Goal: Task Accomplishment & Management: Complete application form

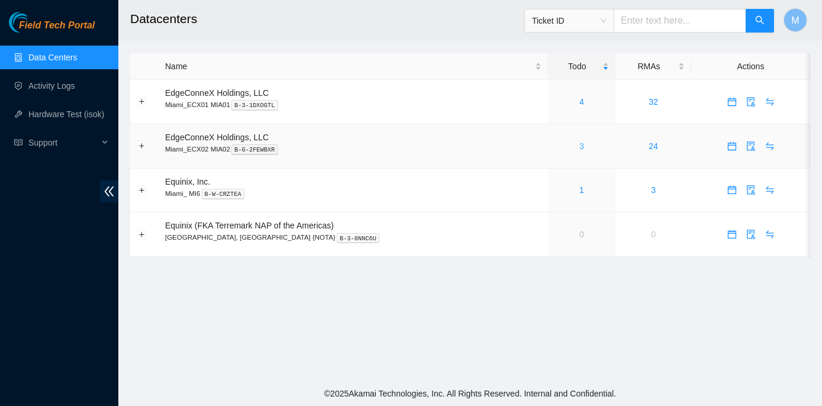
click at [579, 144] on link "3" at bounding box center [581, 145] width 5 height 9
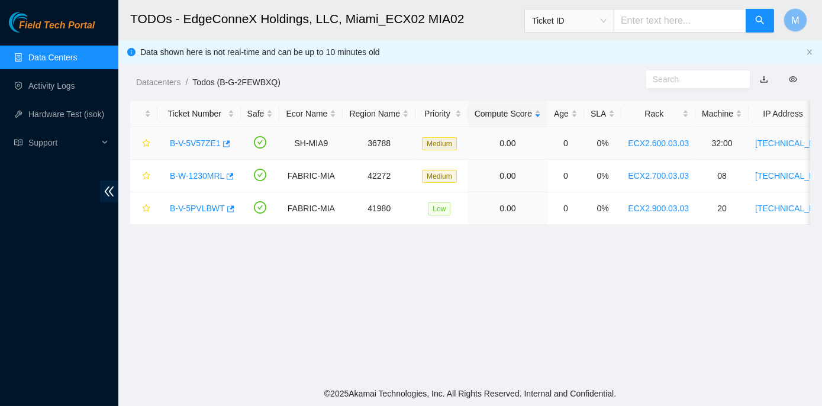
click at [200, 144] on link "B-V-5V57ZE1" at bounding box center [195, 142] width 51 height 9
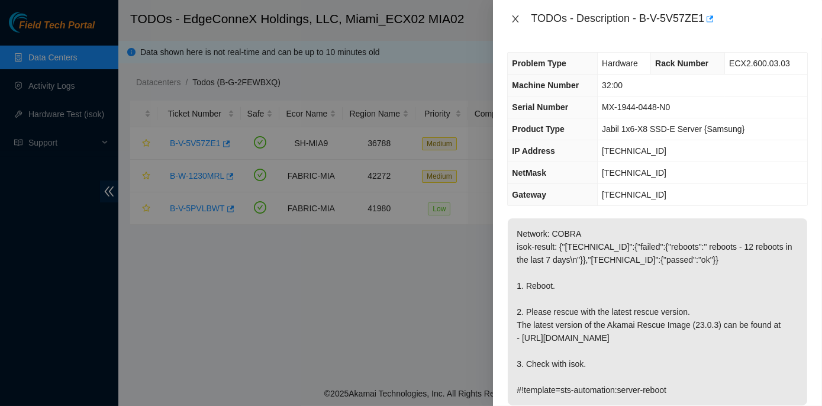
click at [513, 18] on icon "close" at bounding box center [515, 18] width 9 height 9
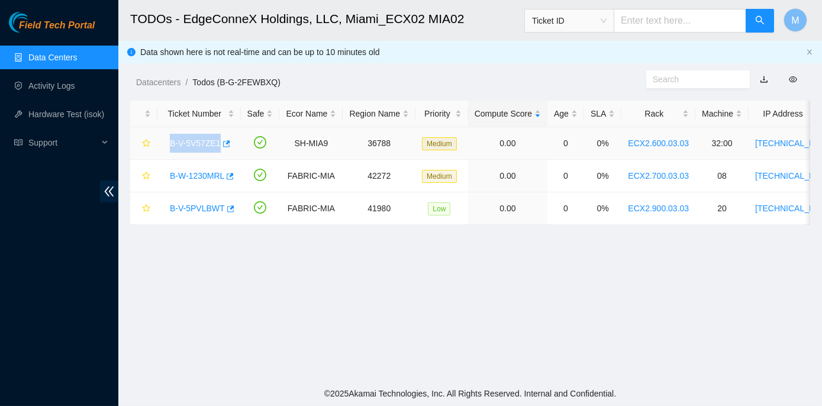
drag, startPoint x: 167, startPoint y: 141, endPoint x: 217, endPoint y: 144, distance: 49.8
click at [217, 144] on div "B-V-5V57ZE1" at bounding box center [199, 143] width 70 height 19
copy link "B-V-5V57ZE1"
click at [160, 145] on td "B-V-5V57ZE1" at bounding box center [198, 143] width 83 height 33
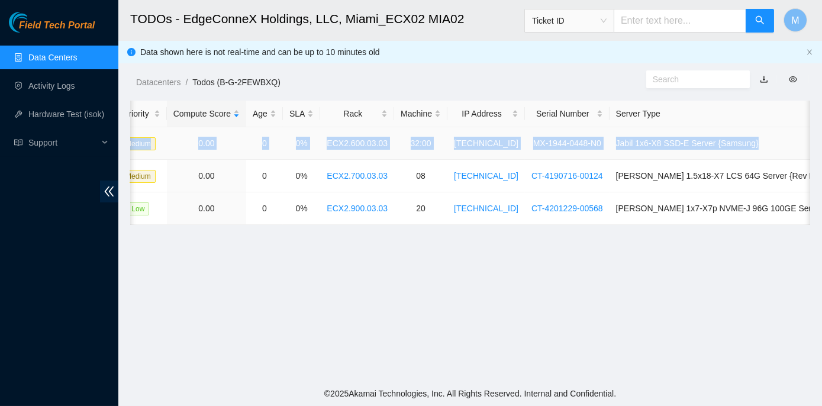
scroll to position [0, 302]
drag, startPoint x: 162, startPoint y: 142, endPoint x: 807, endPoint y: 145, distance: 644.5
click at [807, 145] on tr "B-V-5V57ZE1 SH-MIA9 36788 Medium 0.00 0 0% ECX2.600.03.03 32:00 23.211.107.194 …" at bounding box center [360, 143] width 1065 height 33
copy tr "B-V-5V57ZE1 SH-MIA9 36788 Medium 0.00 0 0% ECX2.600.03.03 32:00 23.211.107.194 …"
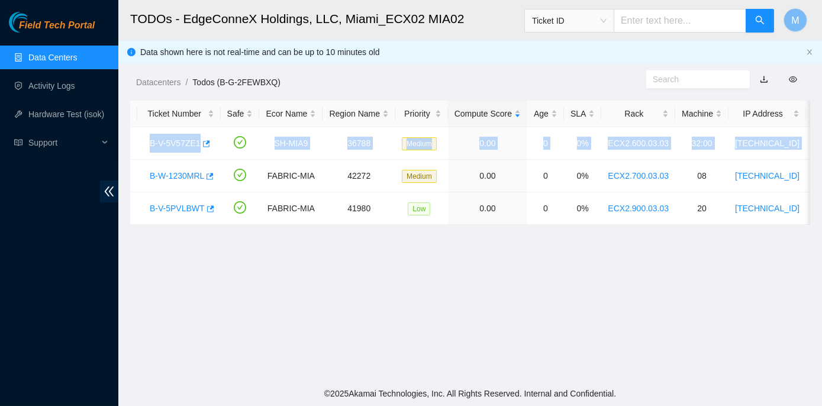
scroll to position [0, 0]
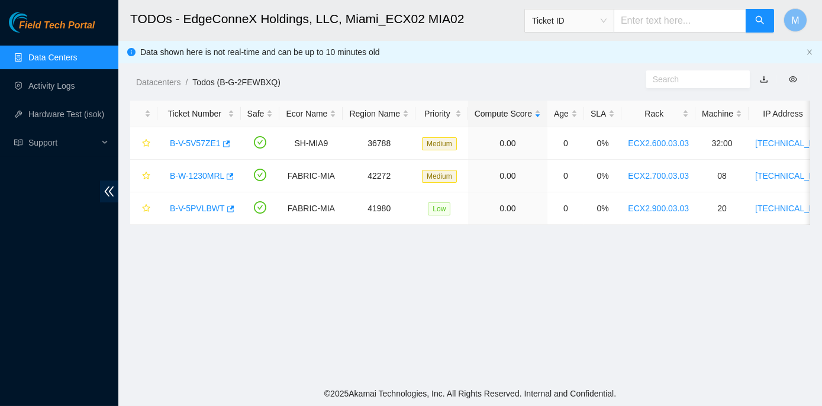
click at [233, 301] on main "TODOs - EdgeConneX Holdings, LLC, Miami_ECX02 MIA02 Ticket ID M Data shown here…" at bounding box center [470, 190] width 704 height 381
click at [200, 139] on link "B-V-5V57ZE1" at bounding box center [195, 142] width 51 height 9
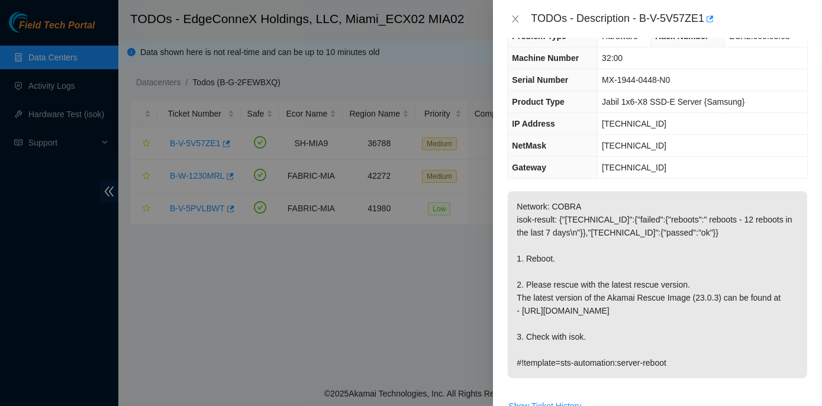
scroll to position [53, 0]
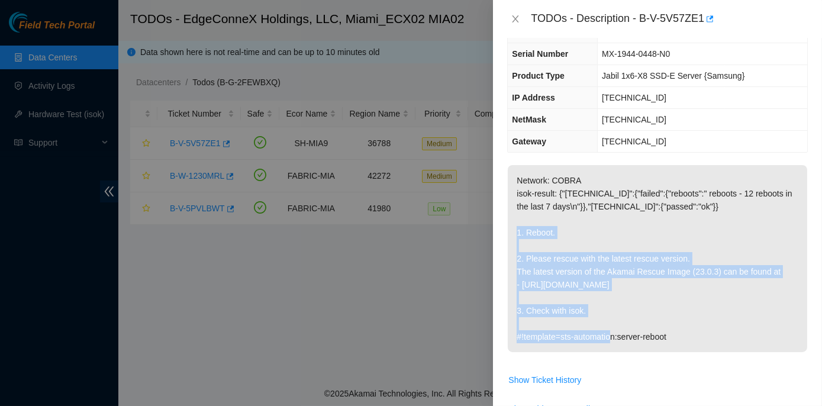
drag, startPoint x: 511, startPoint y: 226, endPoint x: 701, endPoint y: 311, distance: 207.7
click at [701, 311] on p "Network: COBRA isok-result: {"23.211.107.194":{"failed":{"reboots":" reboots - …" at bounding box center [657, 258] width 299 height 187
copy p "1. Reboot. 2. Please rescue with the latest rescue version. The latest version …"
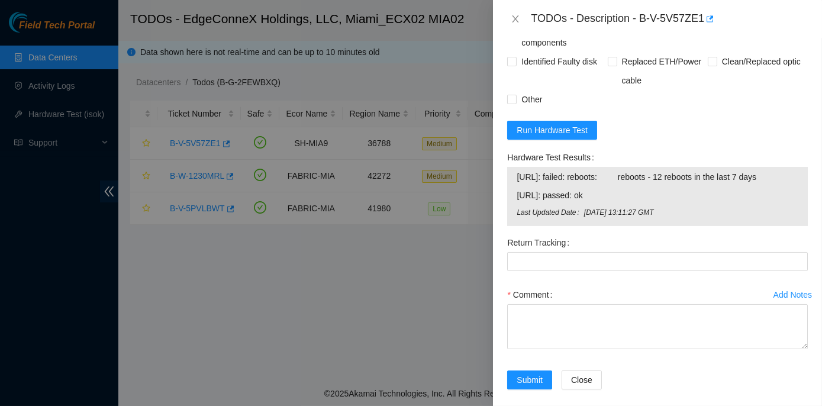
scroll to position [531, 0]
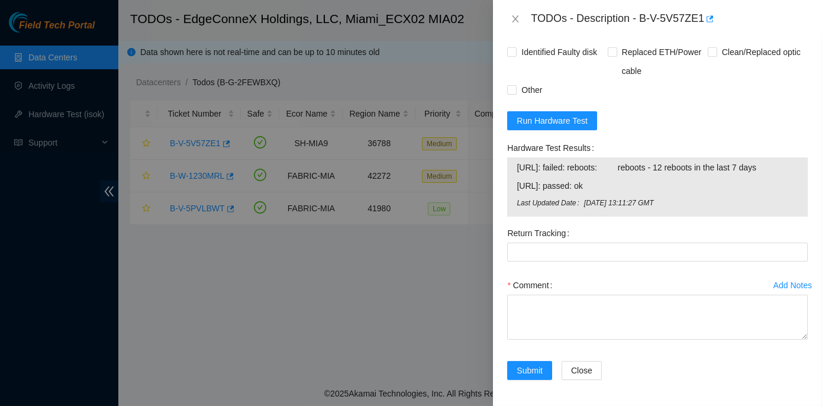
drag, startPoint x: 506, startPoint y: 144, endPoint x: 790, endPoint y: 164, distance: 284.2
click at [790, 164] on div "Hardware Test Results 23.211.107.194: failed: reboots: reboots - 12 reboots in …" at bounding box center [657, 180] width 310 height 85
copy div "Hardware Test Results 23.211.107.194: failed: reboots: reboots - 12 reboots in …"
click at [805, 205] on div "Problem Type Hardware Rack Number ECX2.600.03.03 Machine Number 32:00 Serial Nu…" at bounding box center [657, 222] width 329 height 368
click at [568, 118] on span "Run Hardware Test" at bounding box center [552, 120] width 71 height 13
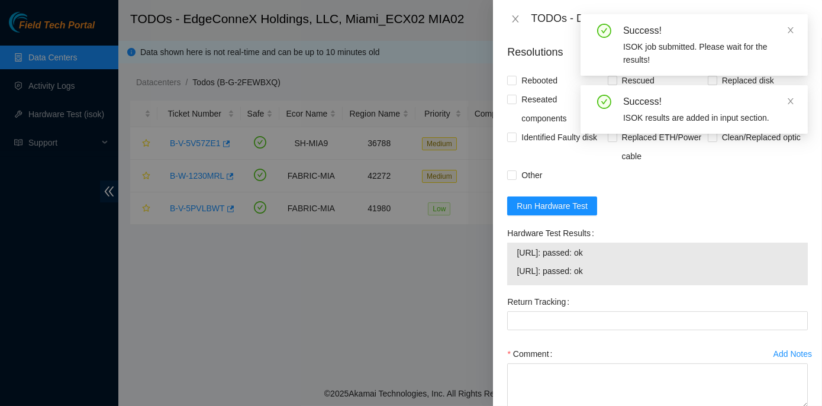
scroll to position [515, 0]
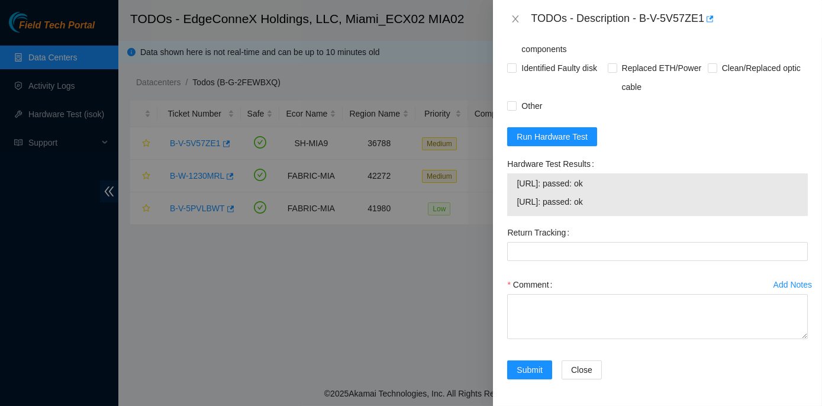
drag, startPoint x: 503, startPoint y: 159, endPoint x: 642, endPoint y: 202, distance: 145.5
click at [642, 202] on div "Hardware Test Results 23.211.107.194: passed: ok 23.211.107.195: passed: ok" at bounding box center [657, 188] width 310 height 69
copy div "Hardware Test Results 23.211.107.194: passed: ok 23.211.107.195: passed: ok"
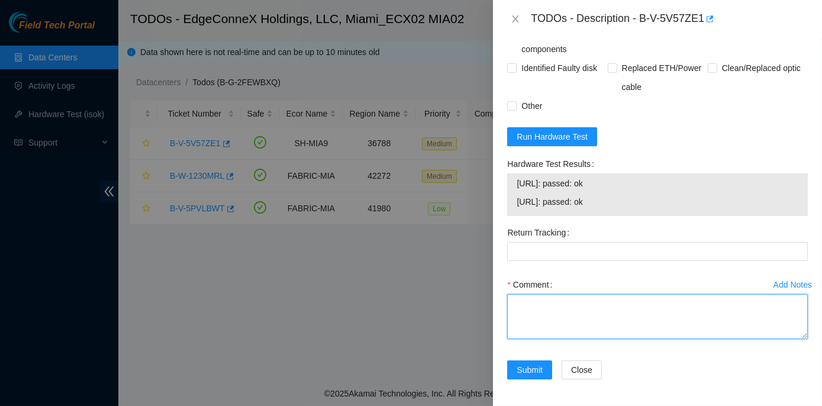
click at [530, 301] on textarea "Comment" at bounding box center [657, 316] width 301 height 45
paste textarea "Rack No: ECX2.600.03.03 Machine No: 32:00 IP: 23.211.107.194 Serial No: MX-1944…"
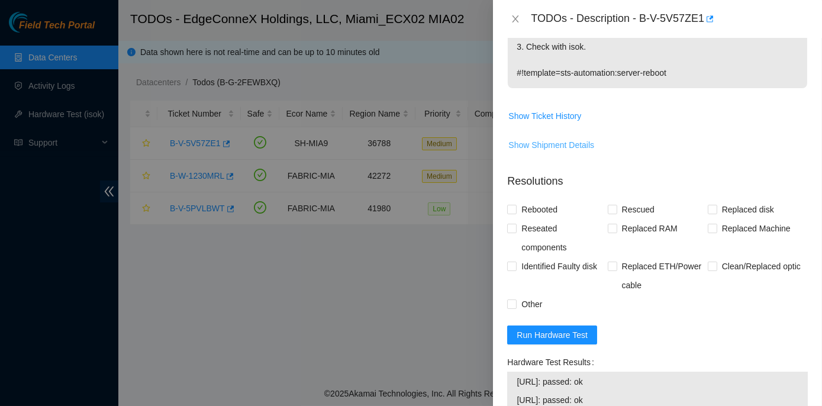
scroll to position [300, 0]
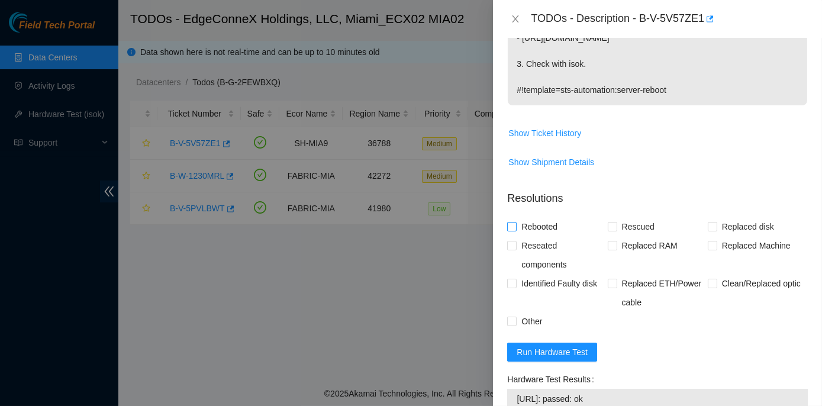
type textarea "Rack No: ECX2.600.03.03 Machine No: 32:00 IP: 23.211.107.194 Serial No: MX-1944…"
click at [510, 231] on label "Rebooted" at bounding box center [534, 226] width 55 height 19
click at [510, 230] on input "Rebooted" at bounding box center [511, 226] width 8 height 8
checkbox input "true"
click at [610, 227] on input "Rescued" at bounding box center [612, 226] width 8 height 8
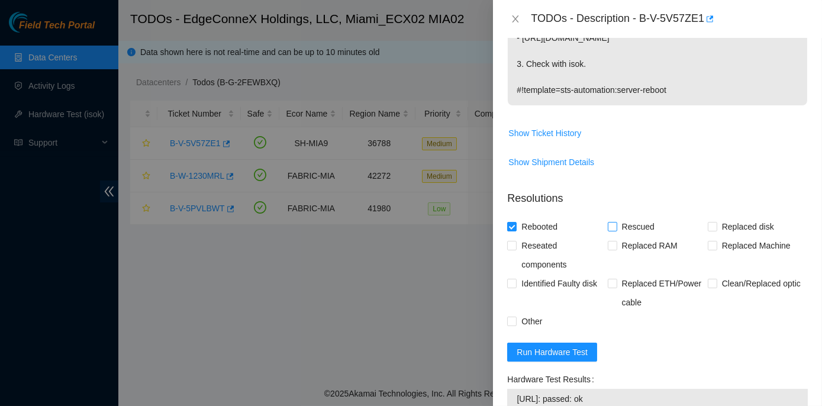
checkbox input "true"
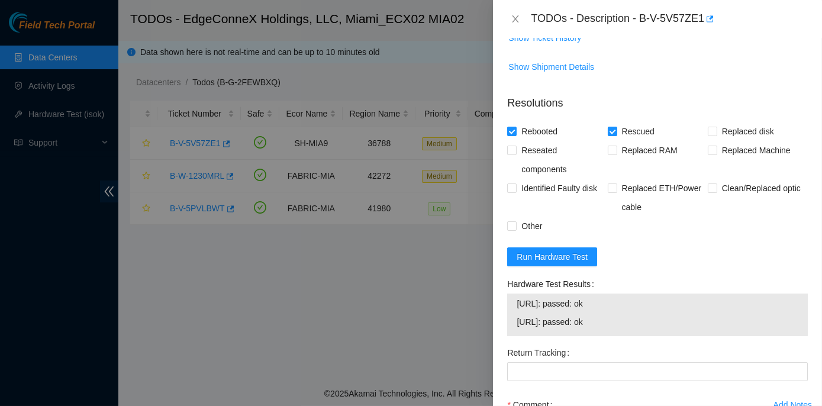
scroll to position [515, 0]
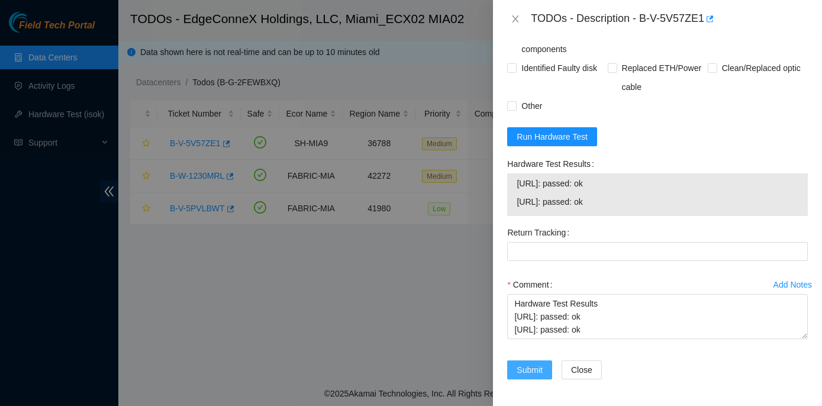
click at [530, 365] on span "Submit" at bounding box center [530, 369] width 26 height 13
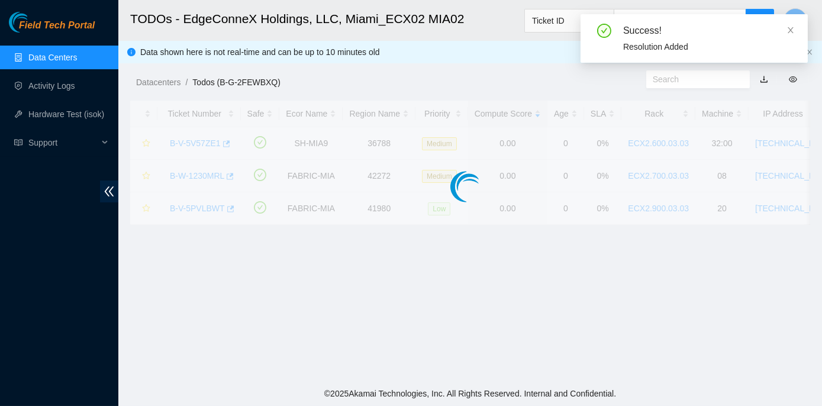
scroll to position [330, 0]
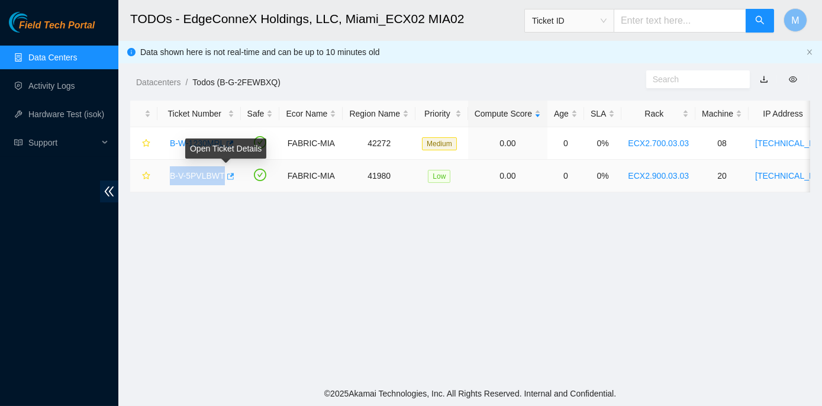
drag, startPoint x: 167, startPoint y: 176, endPoint x: 223, endPoint y: 184, distance: 56.2
click at [223, 184] on div "B-V-5PVLBWT" at bounding box center [199, 175] width 70 height 19
copy link "B-V-5PVLBWT"
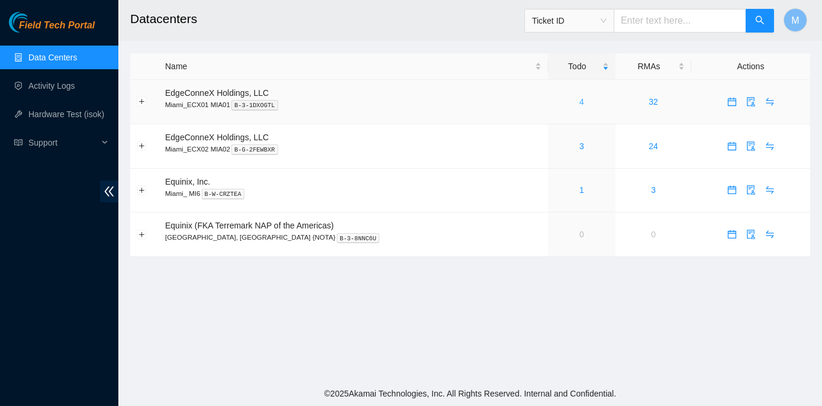
click at [579, 101] on link "4" at bounding box center [581, 101] width 5 height 9
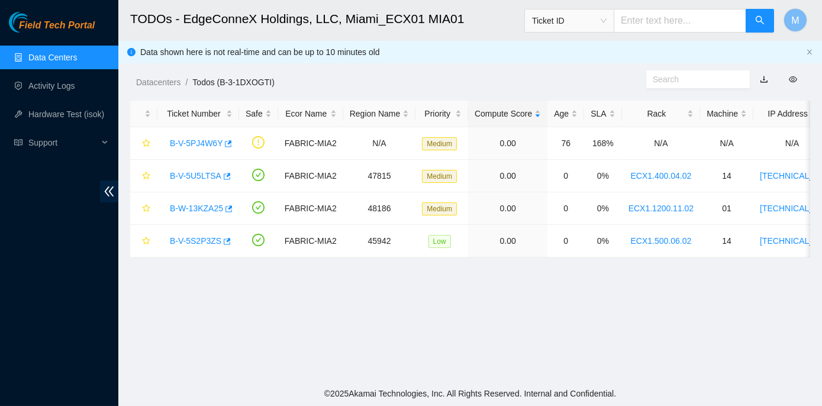
click at [39, 58] on link "Data Centers" at bounding box center [52, 57] width 49 height 9
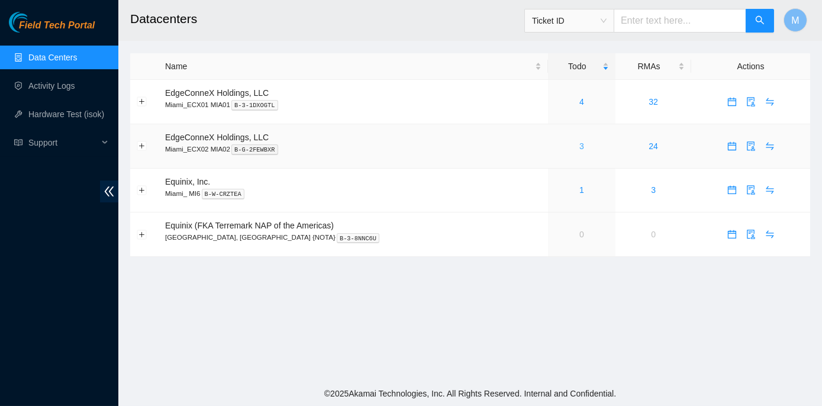
click at [579, 143] on link "3" at bounding box center [581, 145] width 5 height 9
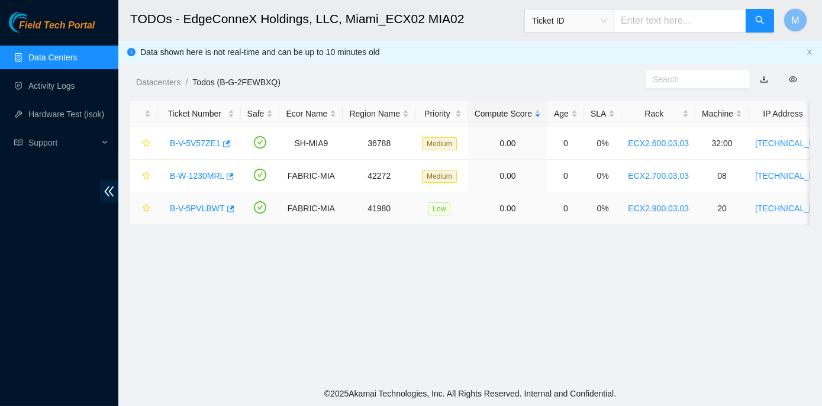
click at [188, 208] on link "B-V-5PVLBWT" at bounding box center [197, 208] width 55 height 9
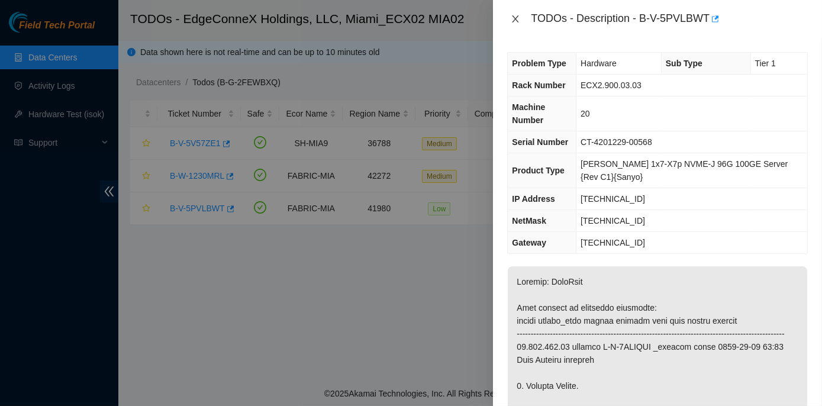
click at [514, 17] on icon "close" at bounding box center [515, 18] width 9 height 9
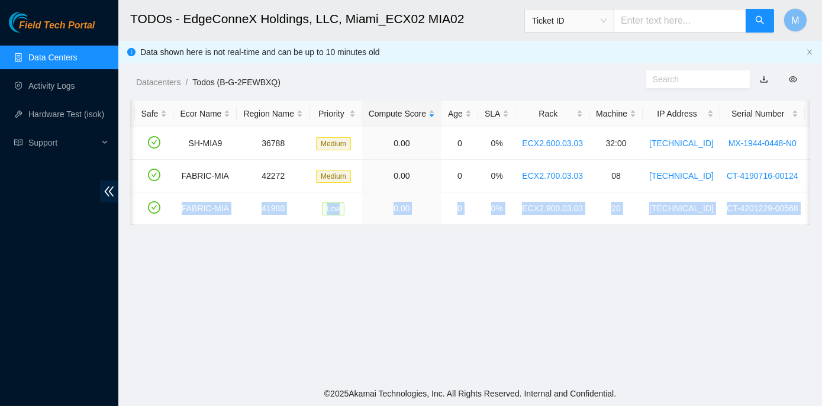
scroll to position [0, 302]
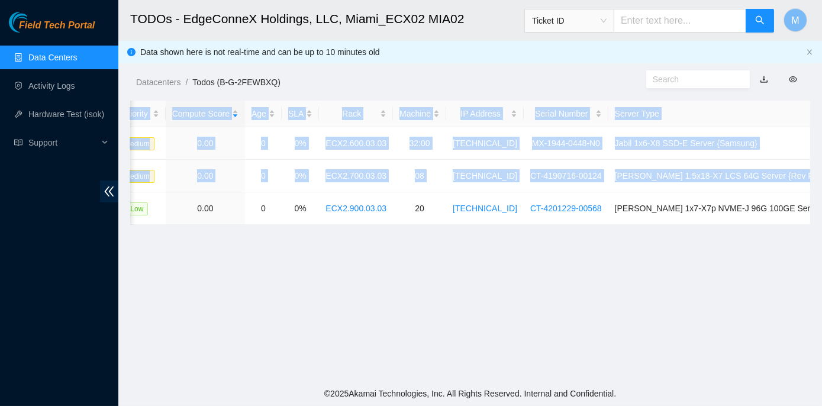
drag, startPoint x: 164, startPoint y: 208, endPoint x: 824, endPoint y: 192, distance: 660.1
click at [821, 192] on html "Field Tech Portal Data Centers Activity Logs Hardware Test (isok) Support TODOs…" at bounding box center [411, 203] width 822 height 406
copy table "Ticket Number Safe Ecor Name Region Name Priority Compute Score Age SLA Rack Ma…"
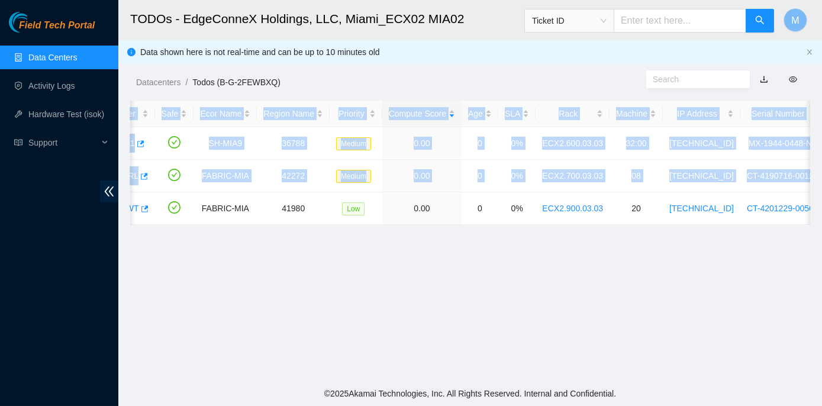
scroll to position [0, 0]
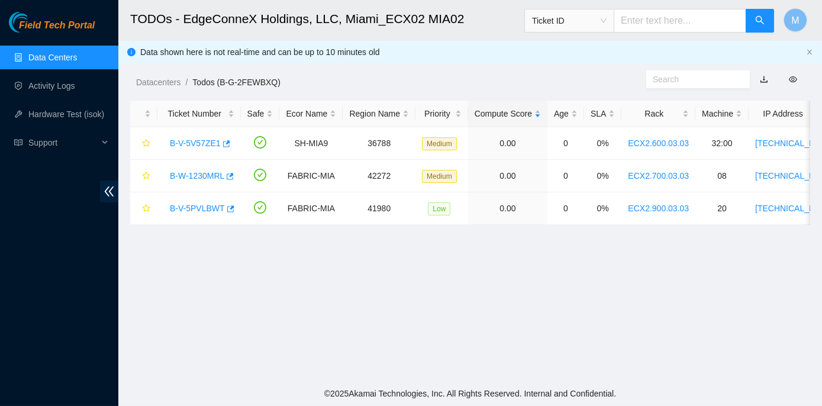
click at [252, 315] on main "TODOs - EdgeConneX Holdings, LLC, Miami_ECX02 MIA02 Ticket ID M Data shown here…" at bounding box center [470, 190] width 704 height 381
click at [197, 208] on link "B-V-5PVLBWT" at bounding box center [197, 208] width 55 height 9
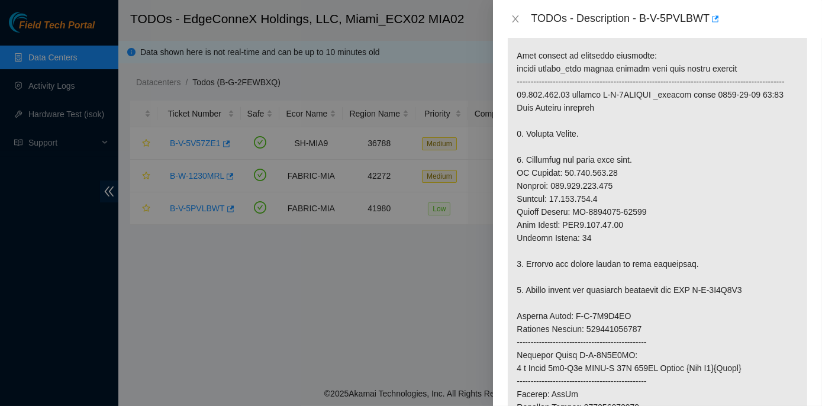
scroll to position [269, 0]
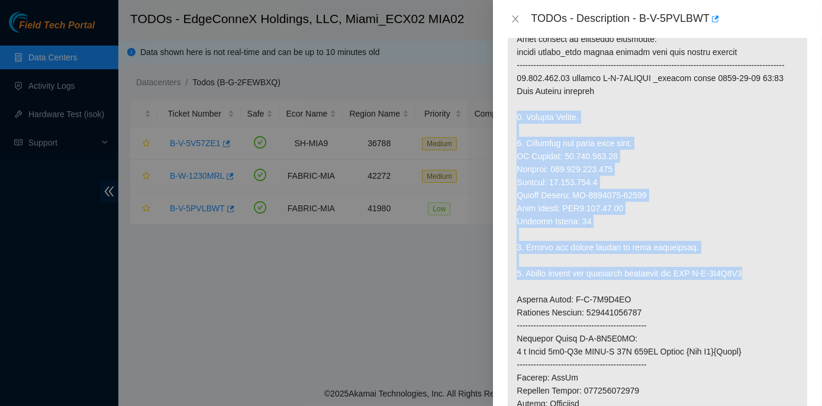
drag, startPoint x: 513, startPoint y: 128, endPoint x: 758, endPoint y: 282, distance: 289.3
click at [758, 282] on p at bounding box center [657, 326] width 299 height 656
copy p "1. Replace Server. 2. Configure and check with isok. IP Address: 23.218.253.23 …"
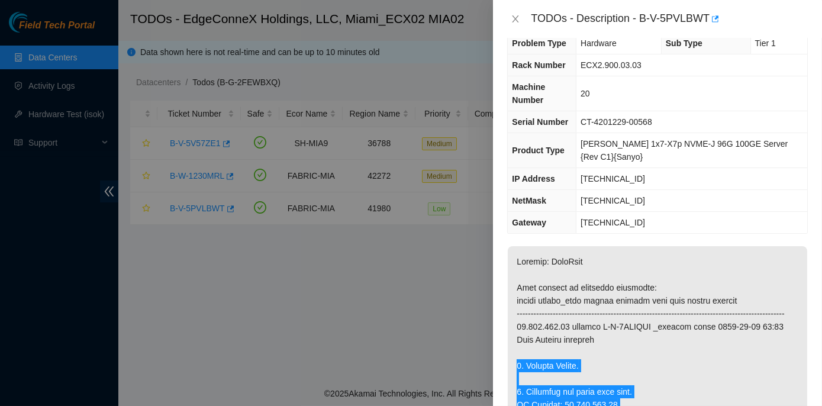
scroll to position [0, 0]
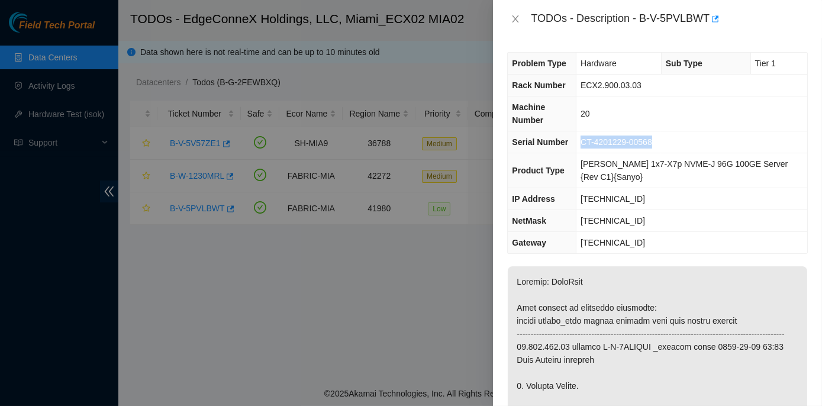
drag, startPoint x: 588, startPoint y: 142, endPoint x: 658, endPoint y: 140, distance: 69.9
click at [658, 140] on td "CT-4201229-00568" at bounding box center [691, 142] width 231 height 22
copy span "CT-4201229-00568"
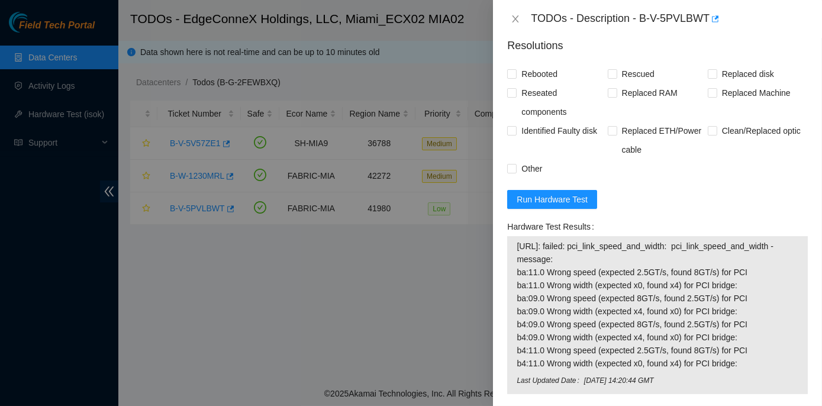
scroll to position [1022, 0]
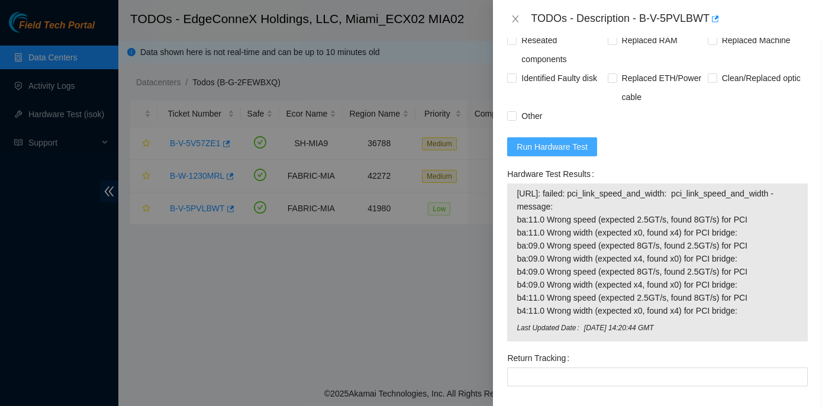
click at [572, 153] on span "Run Hardware Test" at bounding box center [552, 146] width 71 height 13
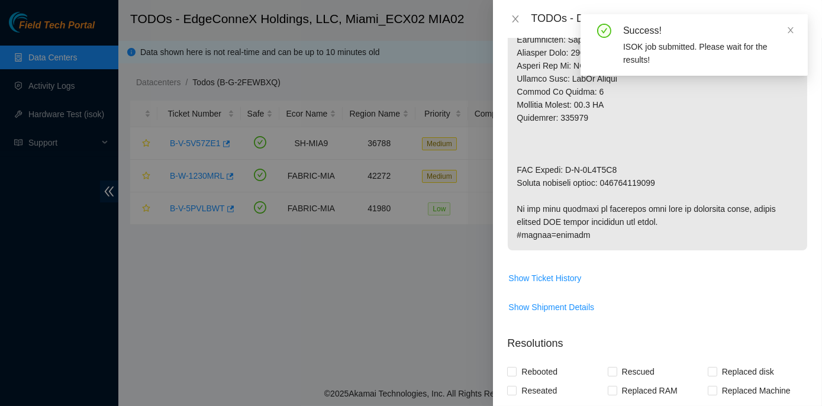
scroll to position [653, 0]
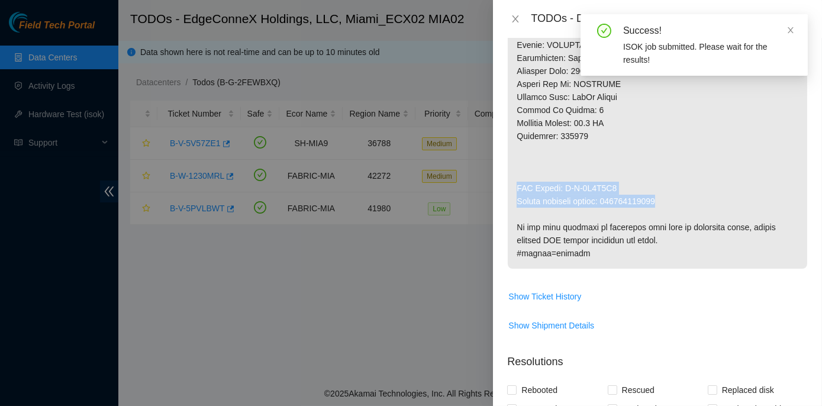
drag, startPoint x: 514, startPoint y: 196, endPoint x: 663, endPoint y: 217, distance: 150.5
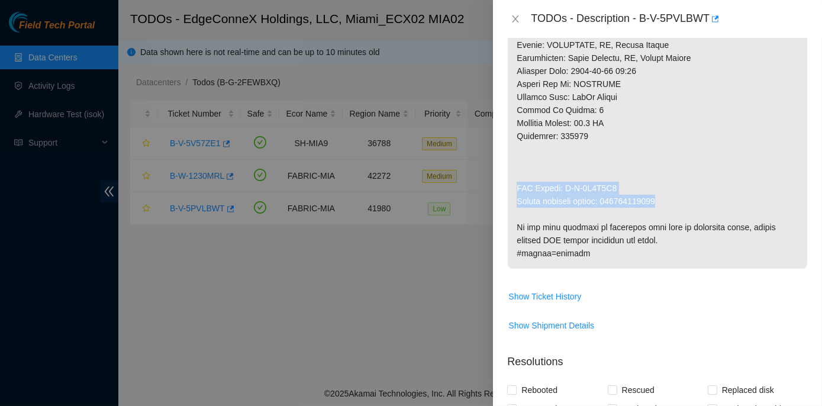
copy p "RMA Return: B-V-5R8O0U3 Return tracking number: 417328417482"
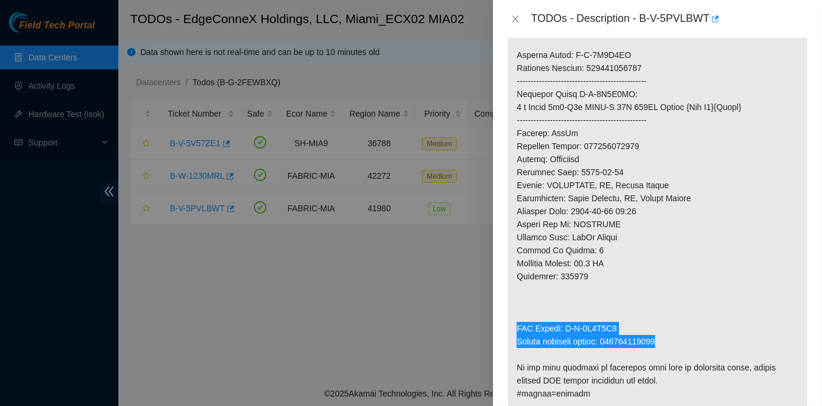
scroll to position [552, 0]
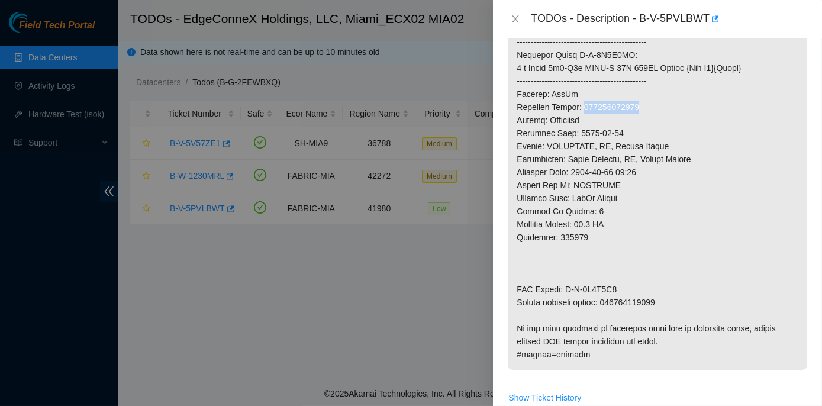
drag, startPoint x: 584, startPoint y: 120, endPoint x: 640, endPoint y: 120, distance: 55.6
click at [640, 120] on p at bounding box center [657, 42] width 299 height 656
copy p "417328425322"
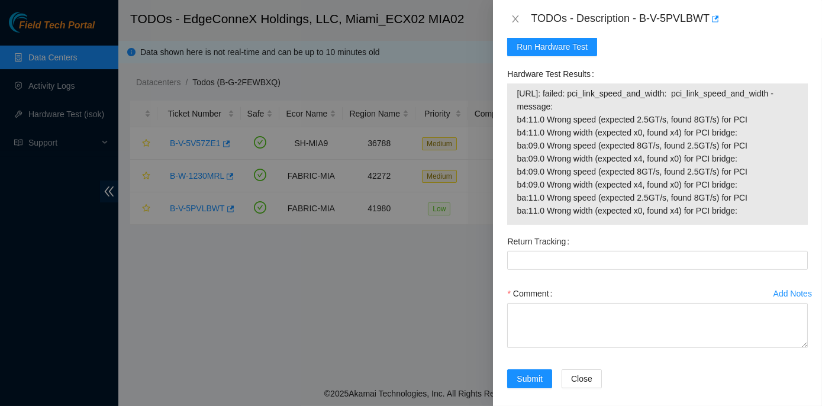
scroll to position [1144, 0]
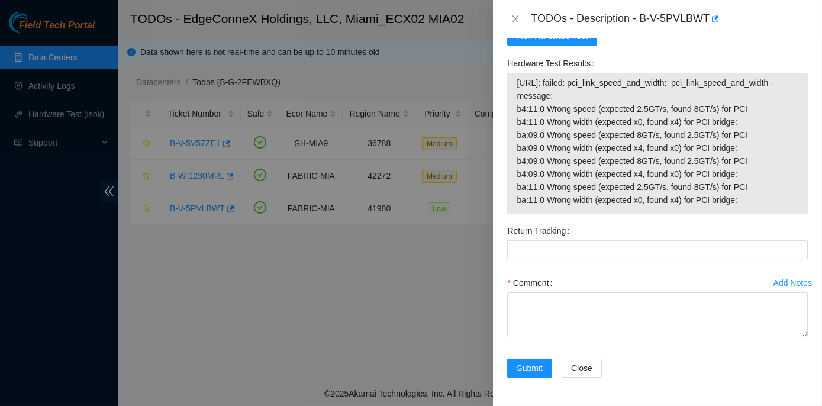
drag, startPoint x: 500, startPoint y: 59, endPoint x: 740, endPoint y: 200, distance: 278.3
click at [740, 200] on div "Problem Type Hardware Sub Type Tier 1 Rack Number ECX2.900.03.03 Machine Number…" at bounding box center [657, 222] width 329 height 368
copy div "Hardware Test Results 23.218.253.23: failed: pci_link_speed_and_width: pci_link…"
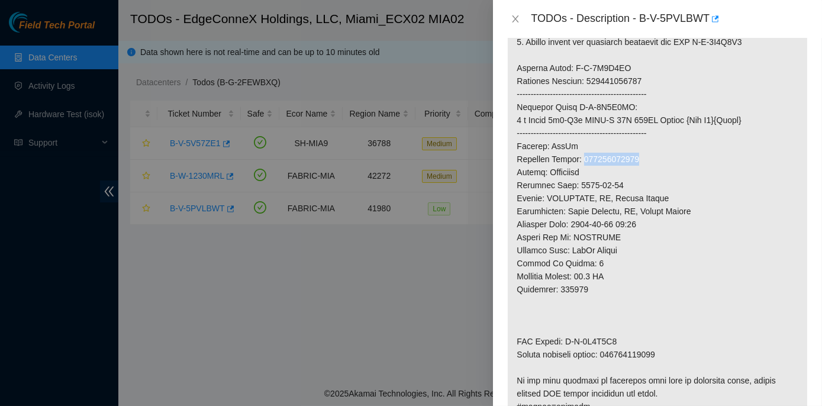
scroll to position [498, 0]
drag, startPoint x: 582, startPoint y: 172, endPoint x: 647, endPoint y: 178, distance: 65.4
click at [647, 178] on p at bounding box center [657, 96] width 299 height 656
copy p "417328425322"
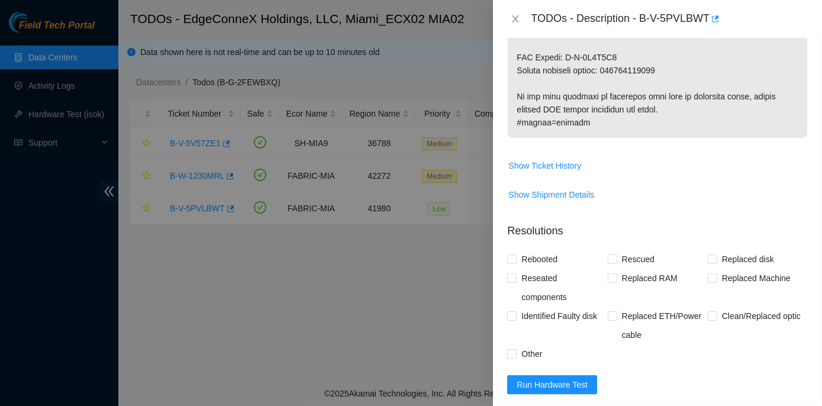
scroll to position [767, 0]
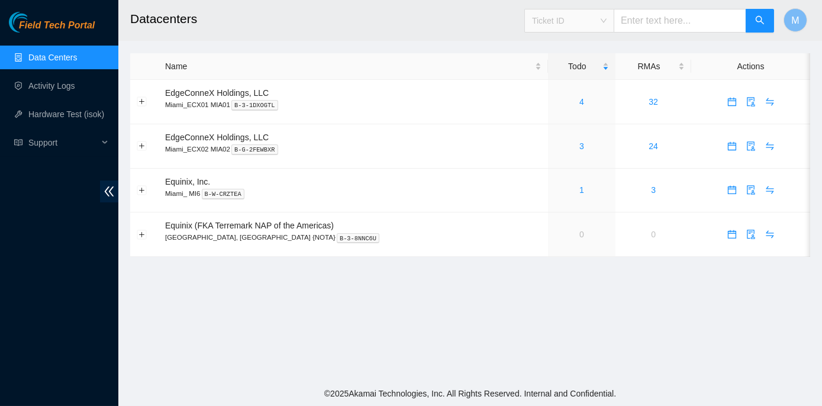
click at [607, 22] on span "Ticket ID" at bounding box center [569, 21] width 75 height 18
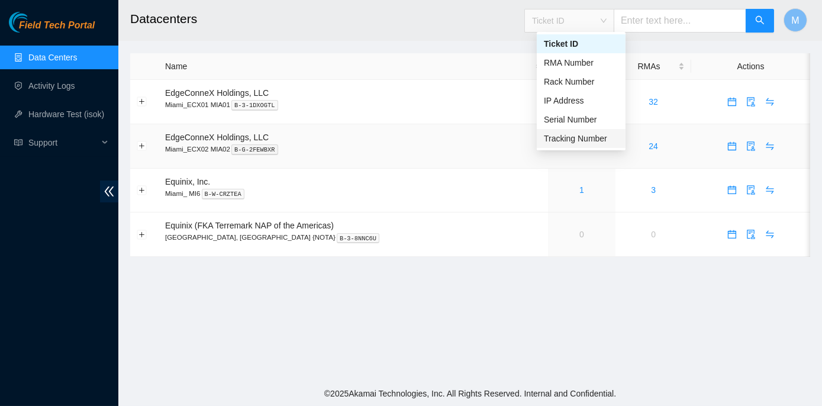
click at [573, 137] on div "Tracking Number" at bounding box center [581, 138] width 75 height 13
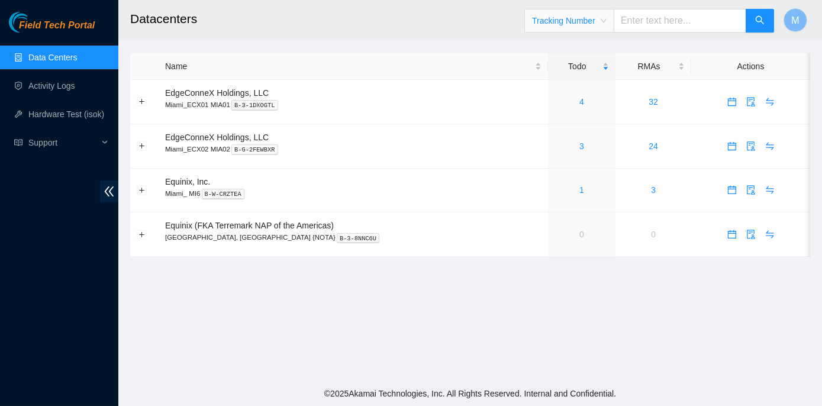
click at [655, 21] on input "text" at bounding box center [680, 21] width 133 height 24
paste input "417328425322"
type input "417328425322"
click at [753, 18] on button "button" at bounding box center [760, 21] width 28 height 24
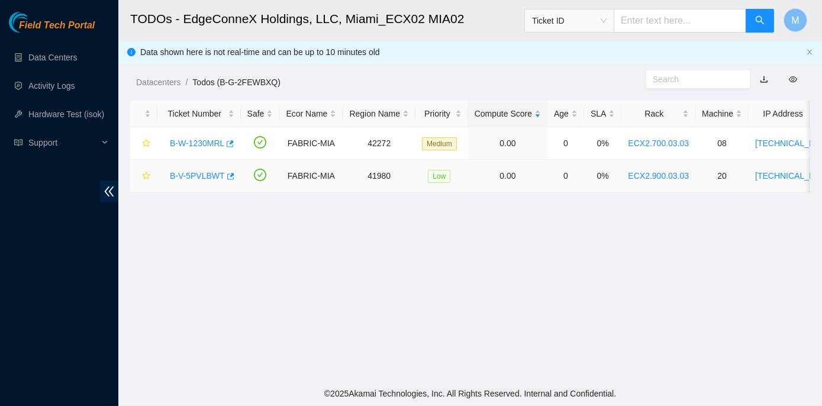
click at [199, 175] on link "B-V-5PVLBWT" at bounding box center [197, 175] width 55 height 9
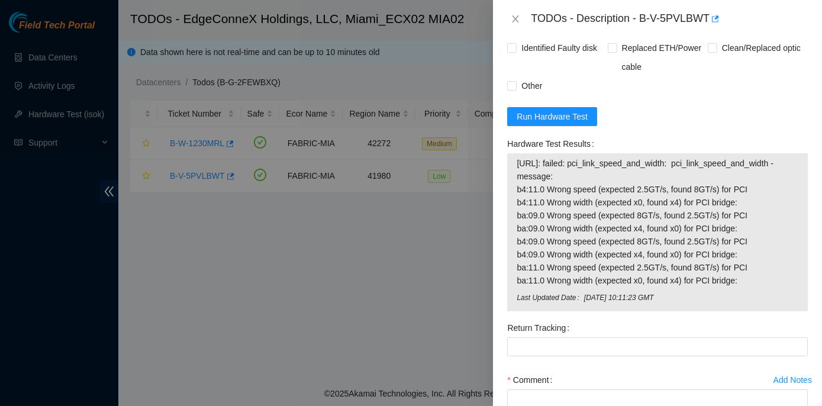
scroll to position [1095, 0]
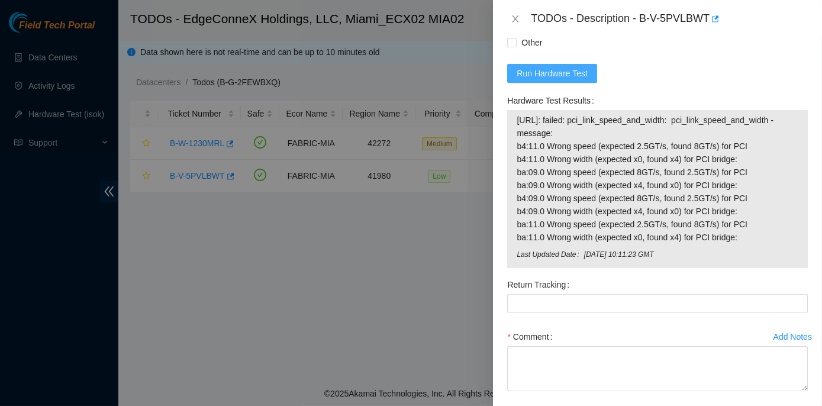
click at [532, 80] on span "Run Hardware Test" at bounding box center [552, 73] width 71 height 13
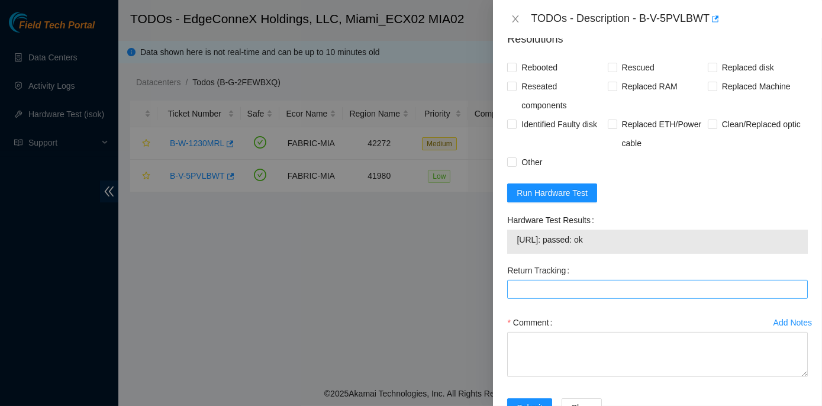
scroll to position [1026, 0]
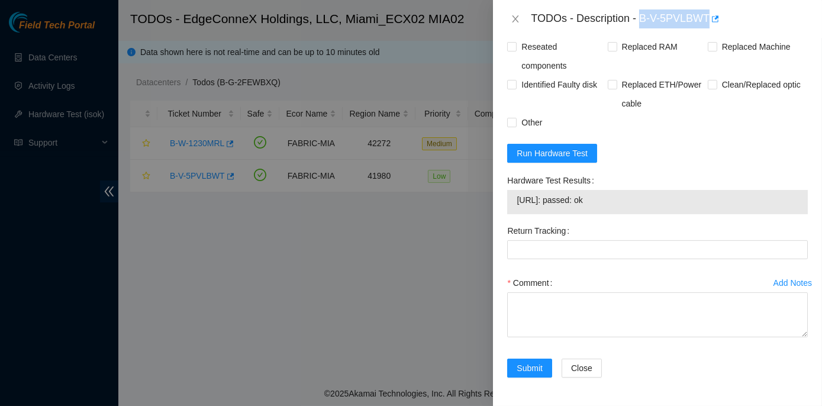
drag, startPoint x: 640, startPoint y: 17, endPoint x: 707, endPoint y: 15, distance: 66.3
click at [707, 15] on div "TODOs - Description - B-V-5PVLBWT" at bounding box center [669, 18] width 277 height 19
copy div "B-V-5PVLBWT"
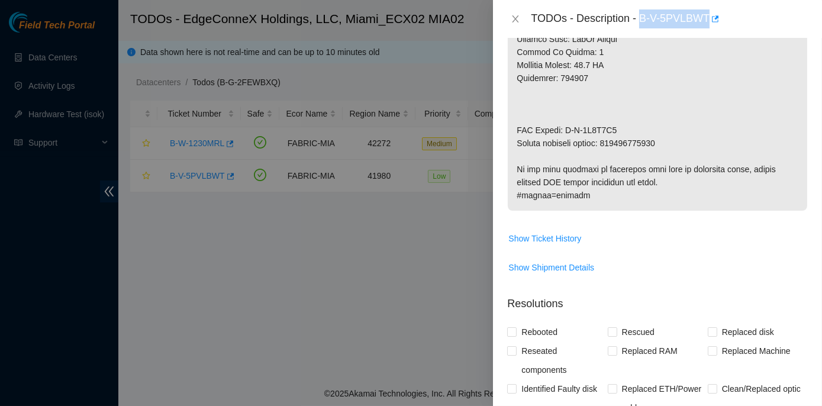
scroll to position [650, 0]
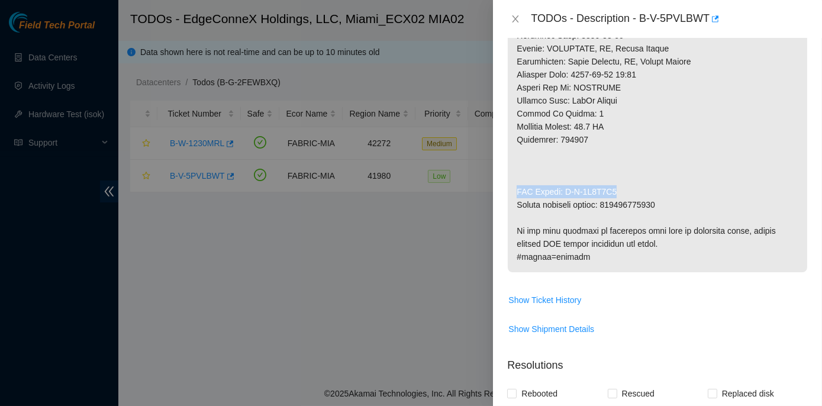
drag, startPoint x: 517, startPoint y: 202, endPoint x: 618, endPoint y: 202, distance: 100.6
copy p "RMA Return: B-V-5R8O0U3"
drag, startPoint x: 514, startPoint y: 201, endPoint x: 669, endPoint y: 219, distance: 155.6
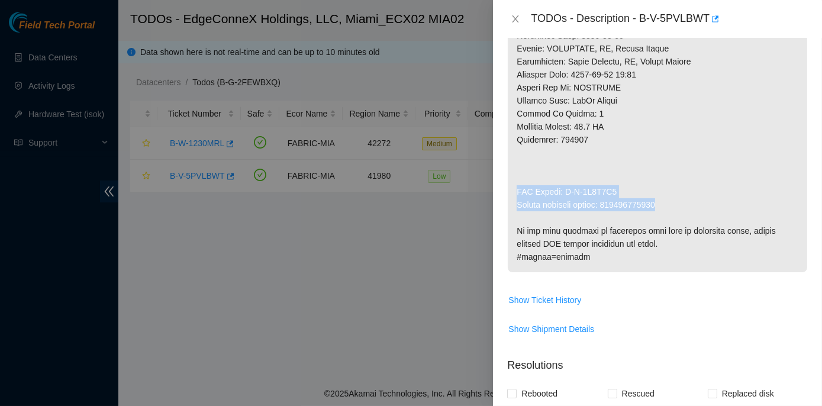
copy p "RMA Return: B-V-5R8O0U3 Return tracking number: 417328417482"
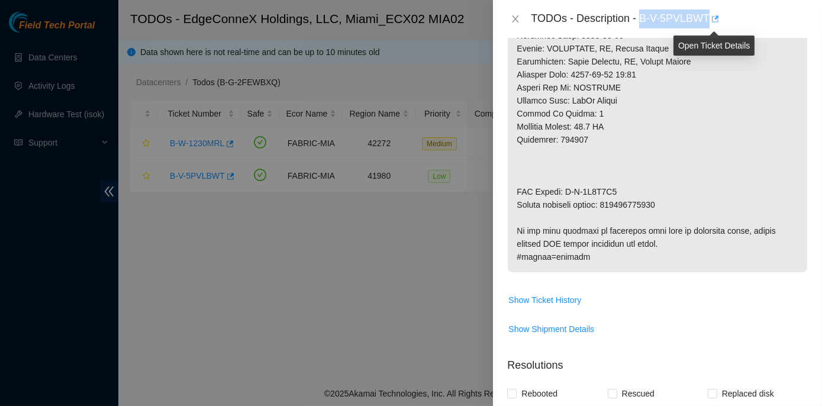
drag, startPoint x: 640, startPoint y: 18, endPoint x: 709, endPoint y: 18, distance: 68.7
click at [709, 18] on div "TODOs - Description - B-V-5PVLBWT" at bounding box center [669, 18] width 277 height 19
copy div "B-V-5PVLBWT"
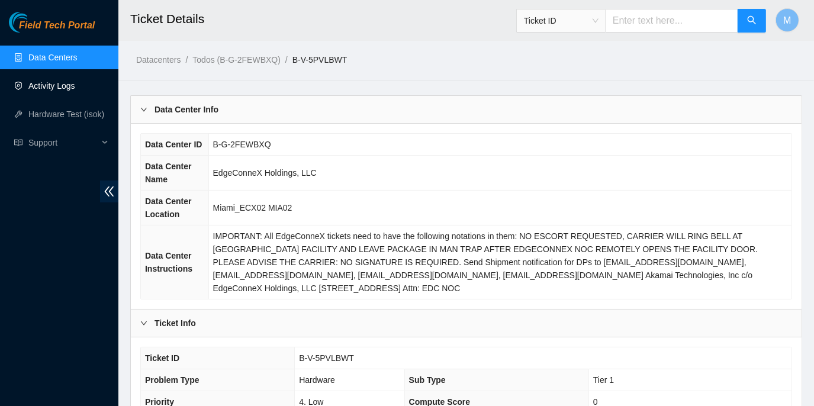
click at [59, 88] on link "Activity Logs" at bounding box center [51, 85] width 47 height 9
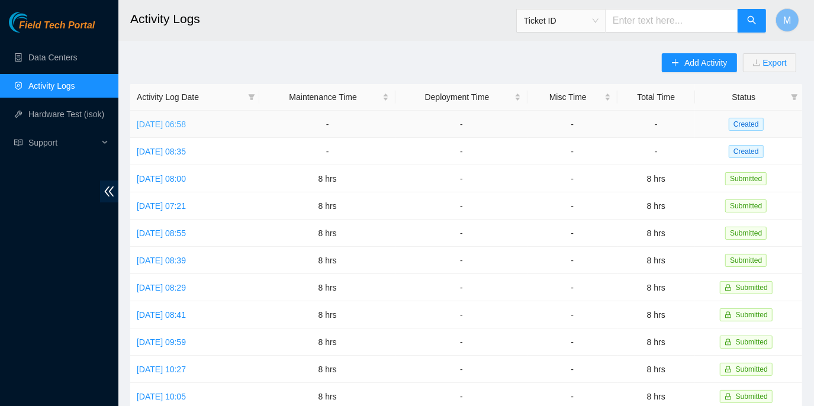
click at [186, 121] on link "[DATE] 06:58" at bounding box center [161, 124] width 49 height 9
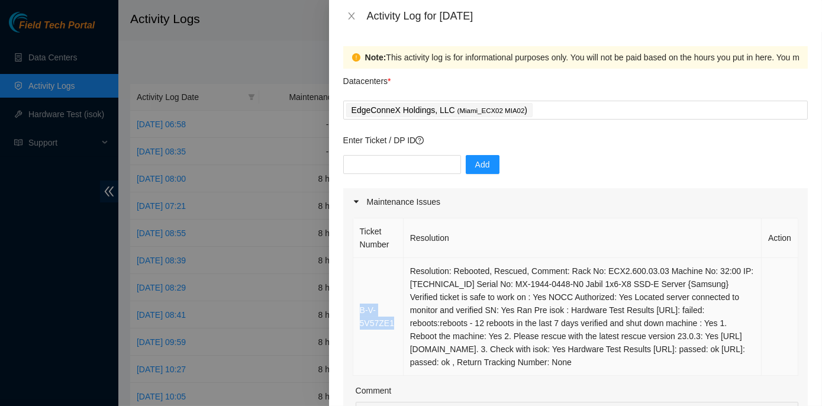
drag, startPoint x: 392, startPoint y: 323, endPoint x: 359, endPoint y: 308, distance: 36.3
click at [359, 308] on td "B-V-5V57ZE1" at bounding box center [378, 317] width 50 height 118
copy link "B-V-5V57ZE1"
